Goal: Task Accomplishment & Management: Use online tool/utility

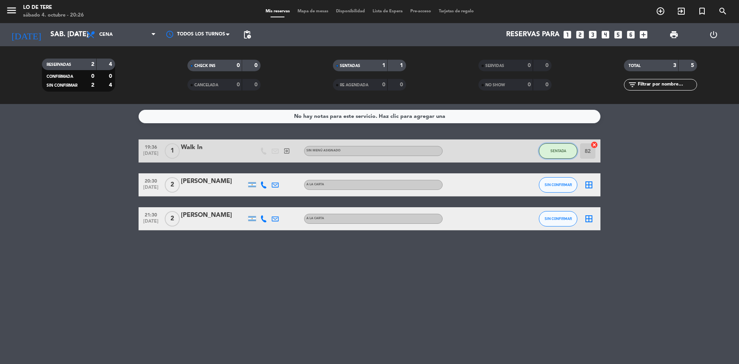
click at [555, 144] on button "SENTADA" at bounding box center [558, 150] width 38 height 15
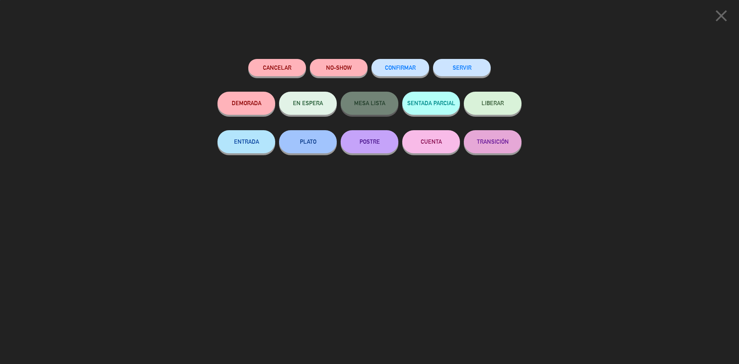
click at [458, 69] on button "SERVIR" at bounding box center [462, 67] width 58 height 17
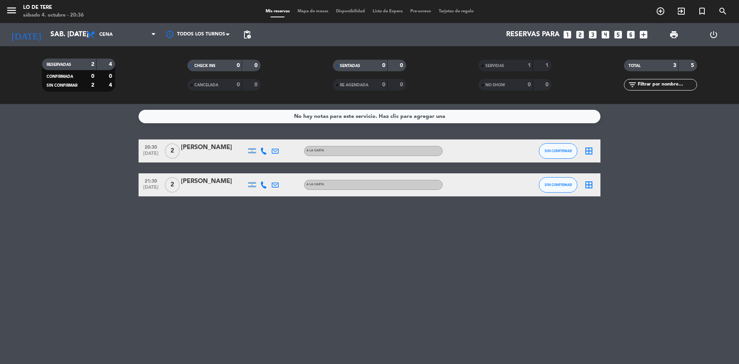
click at [590, 153] on icon "border_all" at bounding box center [588, 150] width 9 height 9
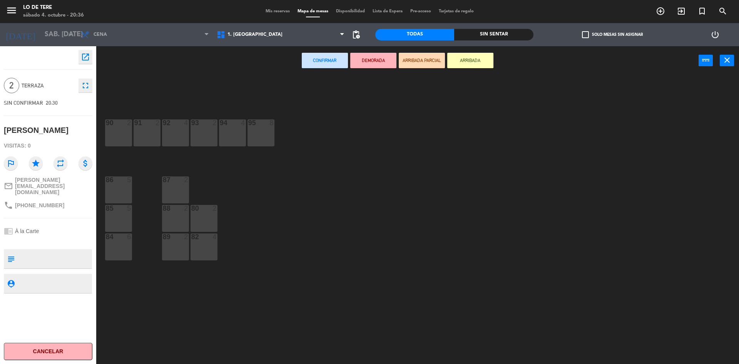
click at [114, 214] on div "85 5" at bounding box center [118, 218] width 27 height 27
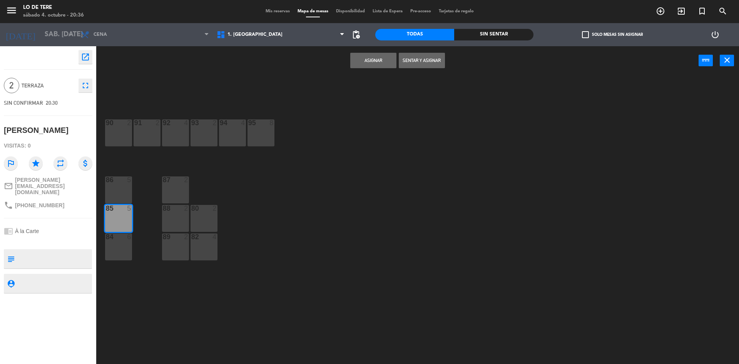
click at [419, 65] on button "Sentar y Asignar" at bounding box center [422, 60] width 46 height 15
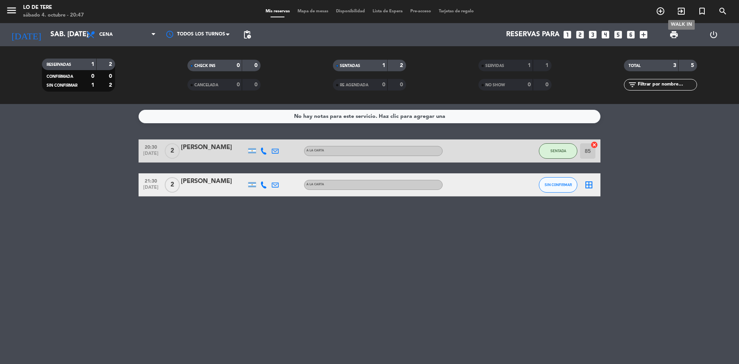
click at [682, 14] on icon "exit_to_app" at bounding box center [681, 11] width 9 height 9
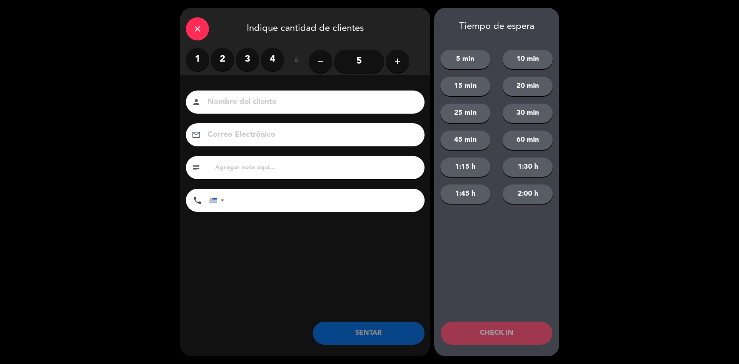
click at [225, 57] on label "2" at bounding box center [222, 59] width 23 height 23
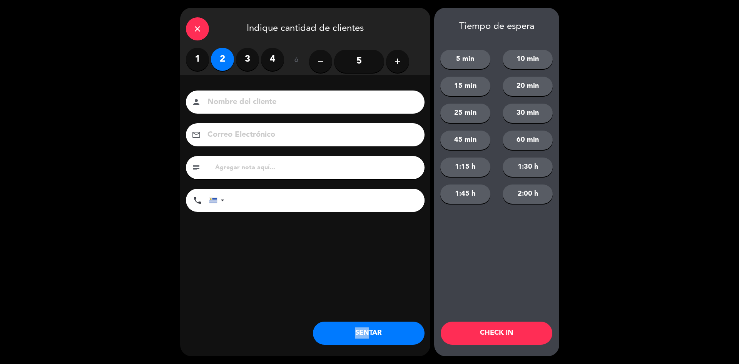
drag, startPoint x: 363, startPoint y: 319, endPoint x: 363, endPoint y: 325, distance: 5.8
click at [363, 324] on div "close Indique cantidad de clientes 1 2 3 4 ó remove 5 add Nombre del cliente pe…" at bounding box center [305, 182] width 250 height 348
click at [363, 325] on button "SENTAR" at bounding box center [369, 332] width 112 height 23
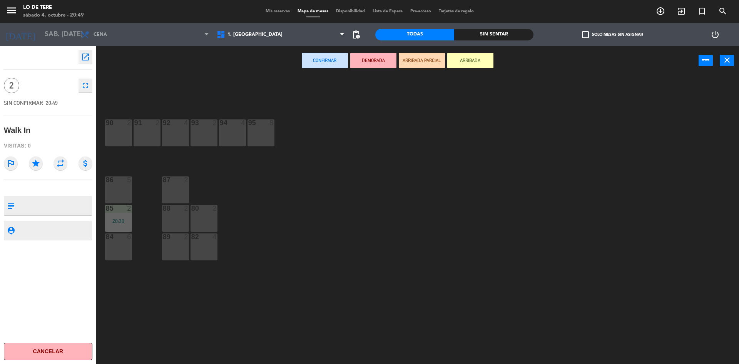
click at [120, 187] on div "86 5" at bounding box center [118, 189] width 27 height 27
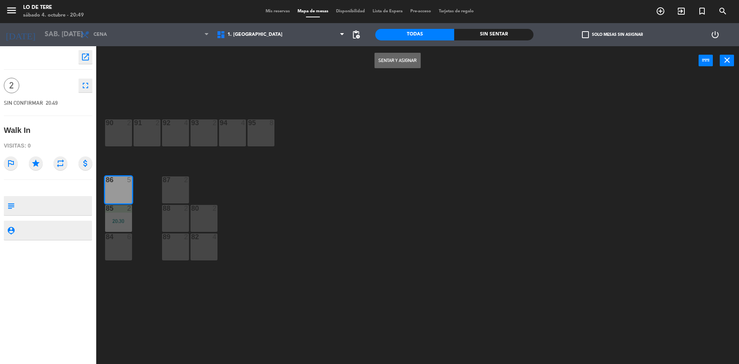
click at [401, 67] on button "Sentar y Asignar" at bounding box center [397, 60] width 46 height 15
